Goal: Communication & Community: Answer question/provide support

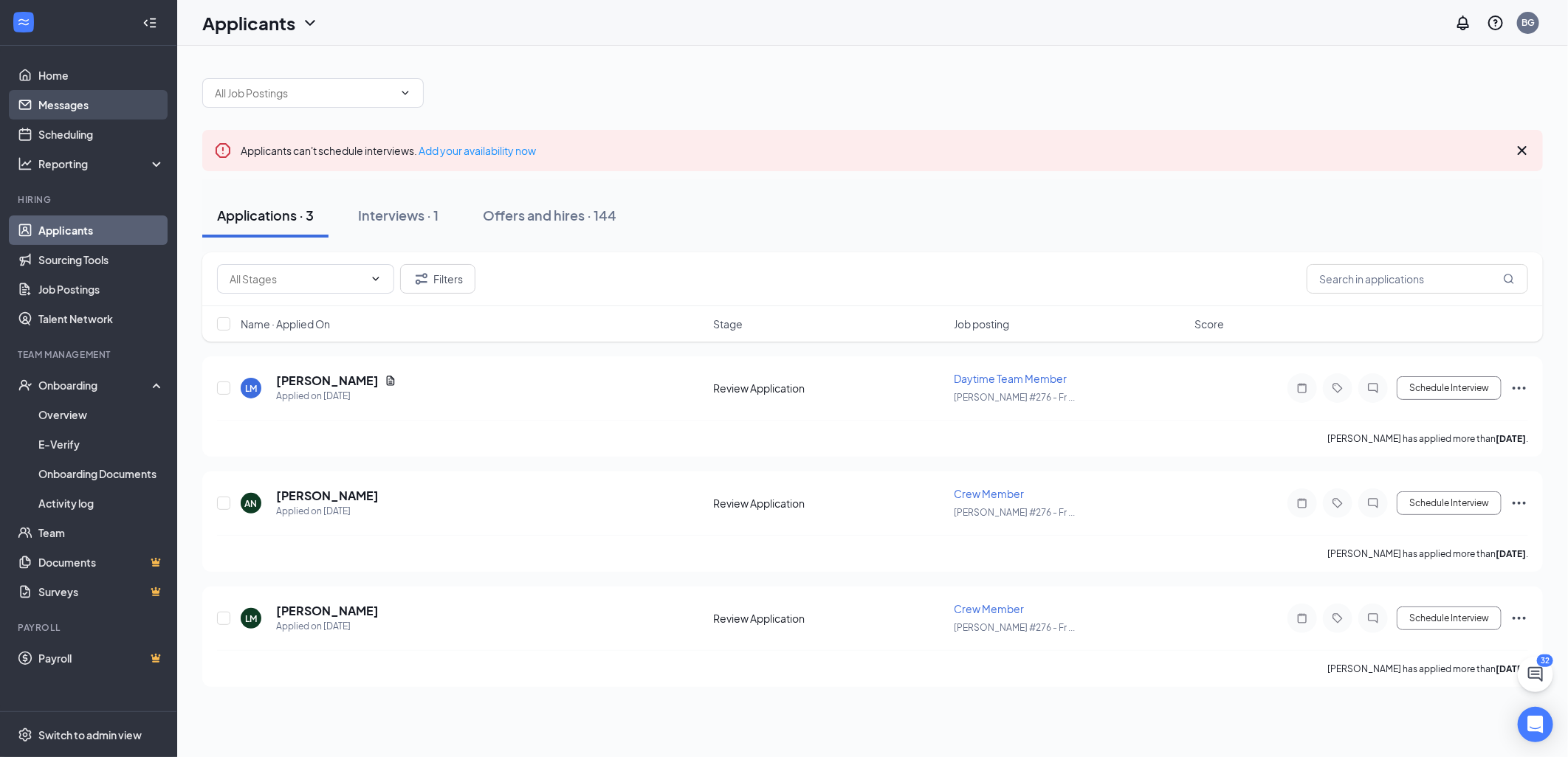
click at [114, 107] on link "Messages" at bounding box center [101, 104] width 126 height 30
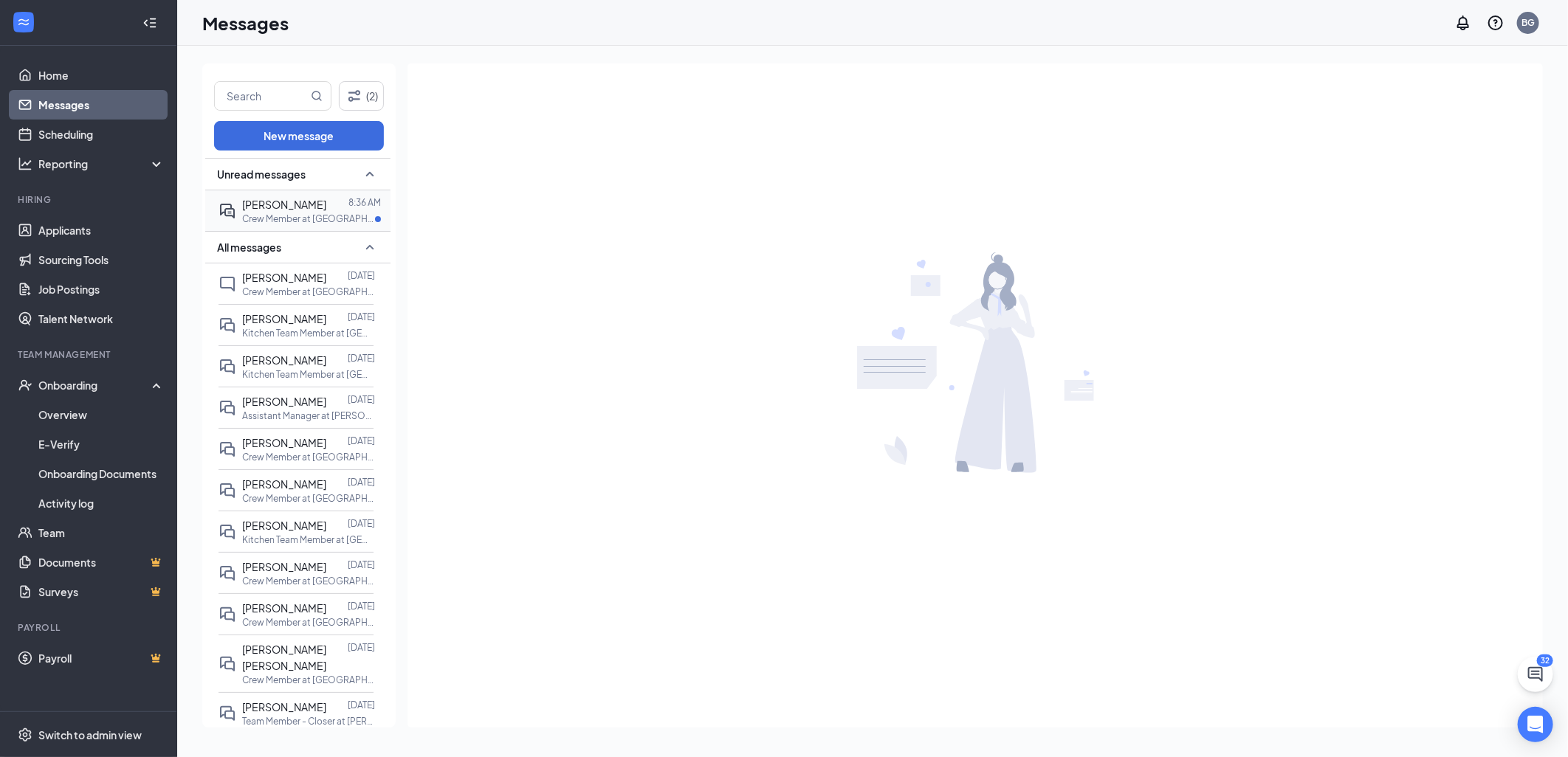
click at [326, 211] on div at bounding box center [337, 204] width 22 height 16
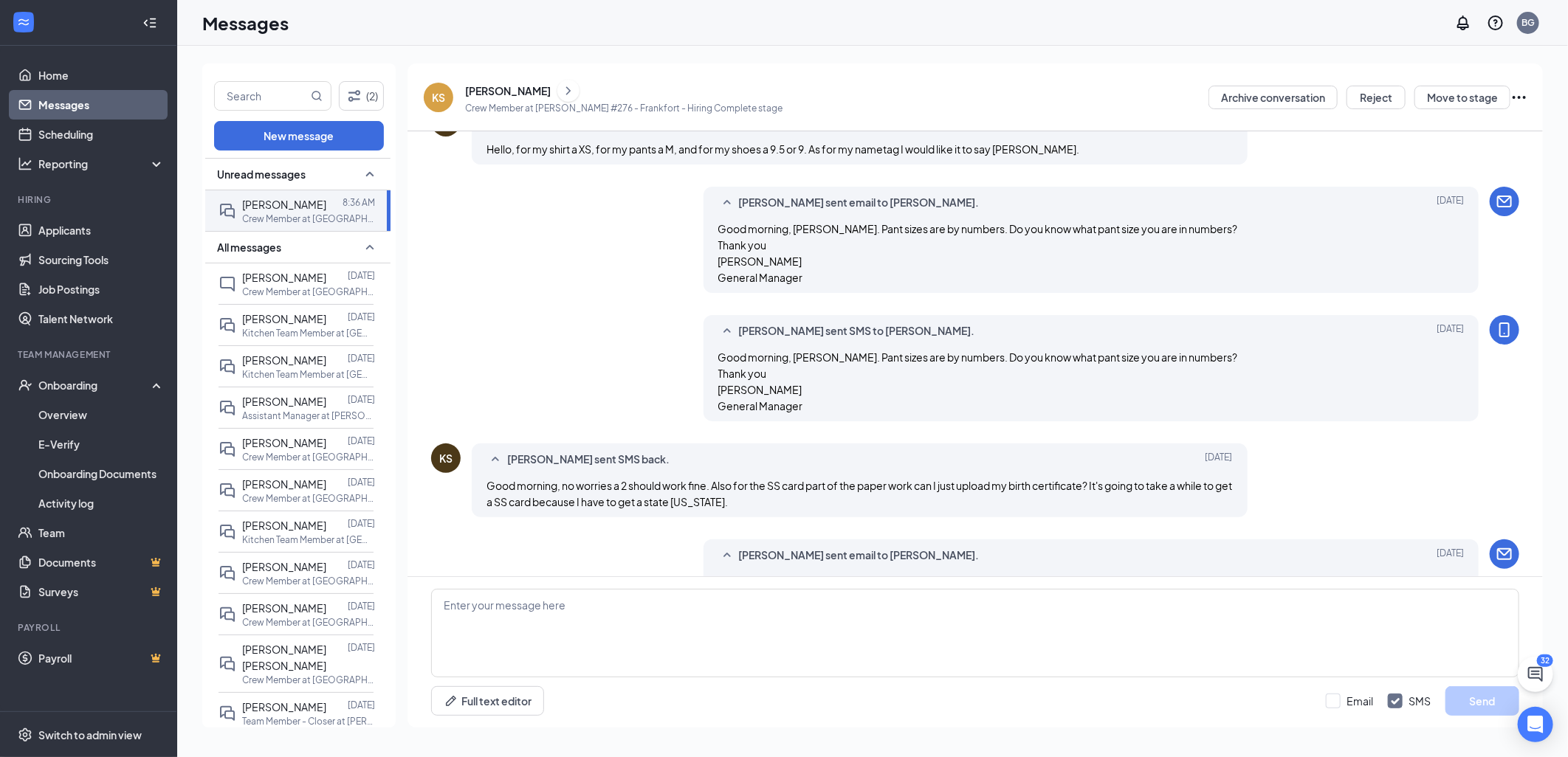
scroll to position [512, 0]
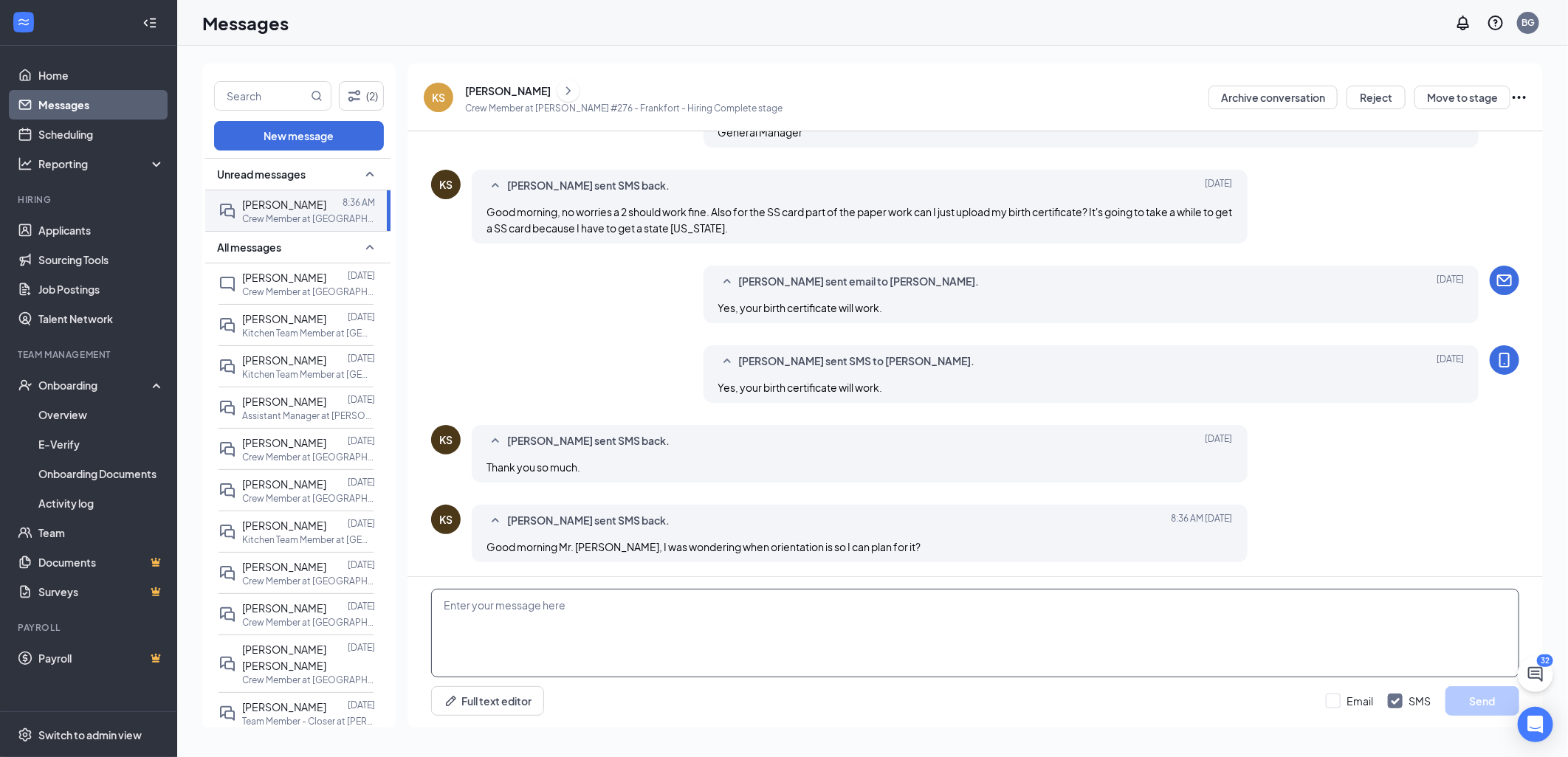
click at [823, 615] on textarea at bounding box center [975, 634] width 1088 height 89
type textarea "I will talk with the manager that does the orientations [DATE] and I'll get bac…"
click at [1363, 703] on input "Email" at bounding box center [1349, 701] width 47 height 15
checkbox input "true"
click at [1457, 693] on button "Send" at bounding box center [1482, 701] width 74 height 30
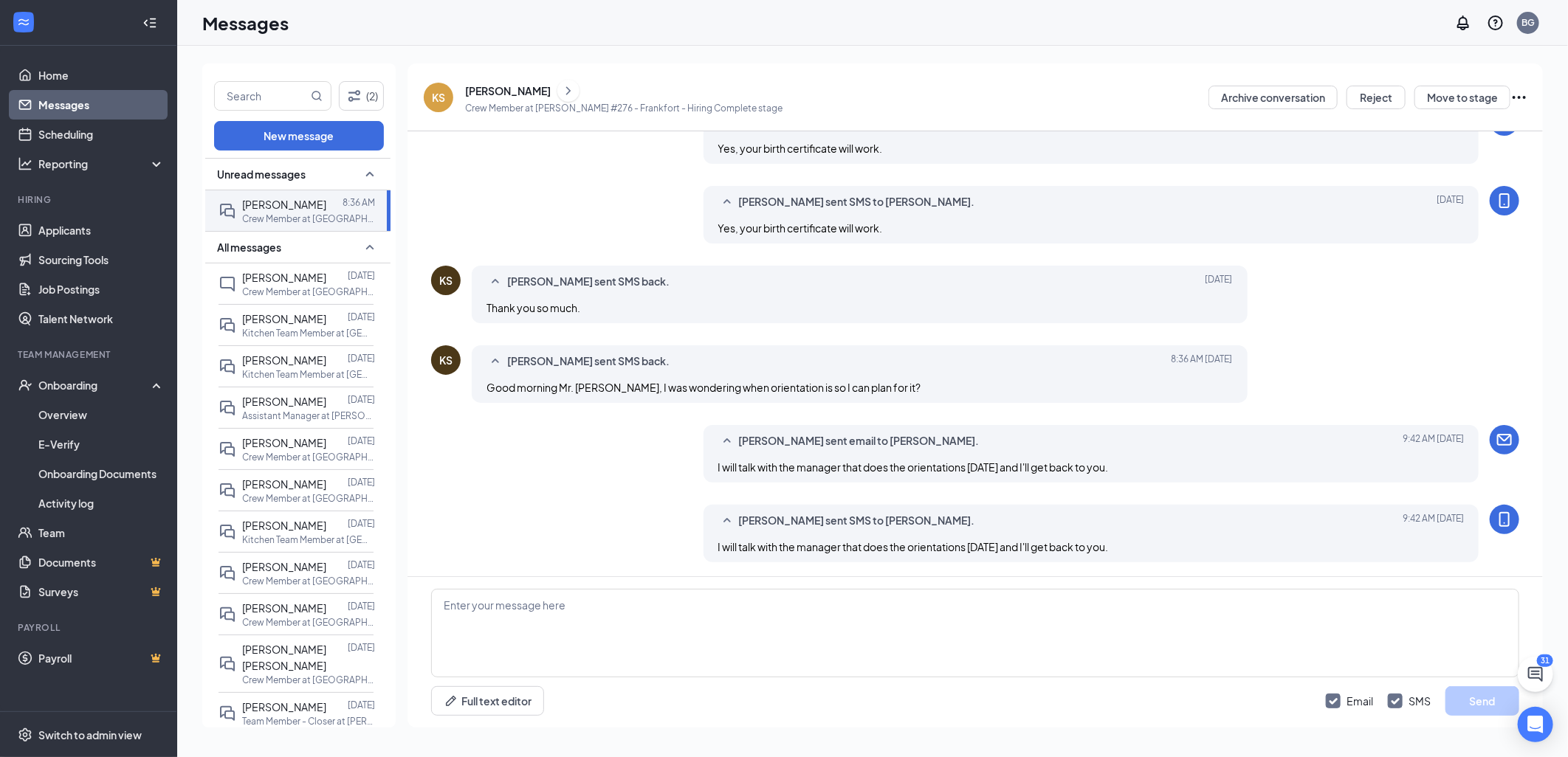
scroll to position [589, 0]
